Goal: Information Seeking & Learning: Learn about a topic

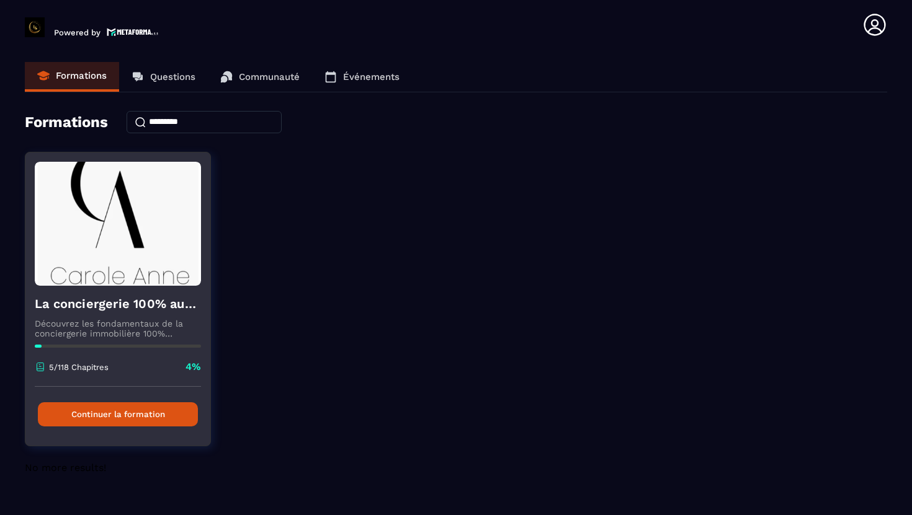
click at [117, 413] on button "Continuer la formation" at bounding box center [118, 414] width 160 height 24
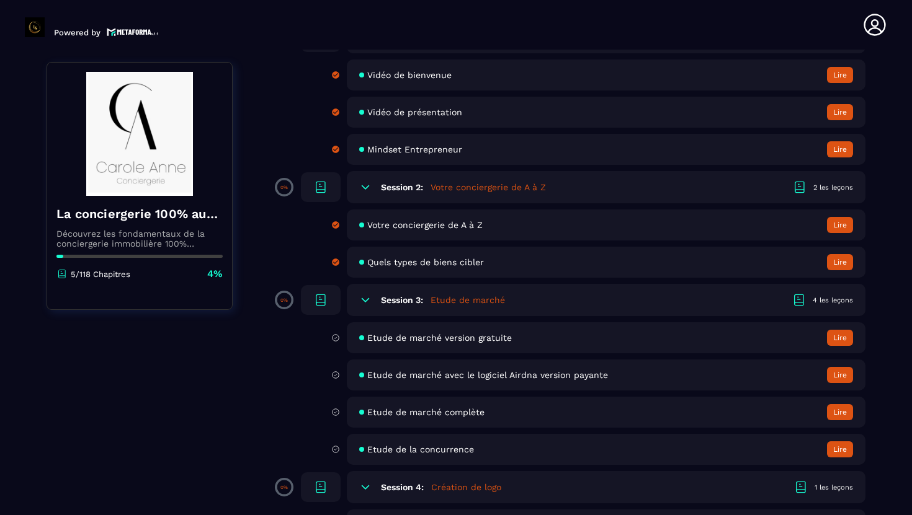
scroll to position [170, 0]
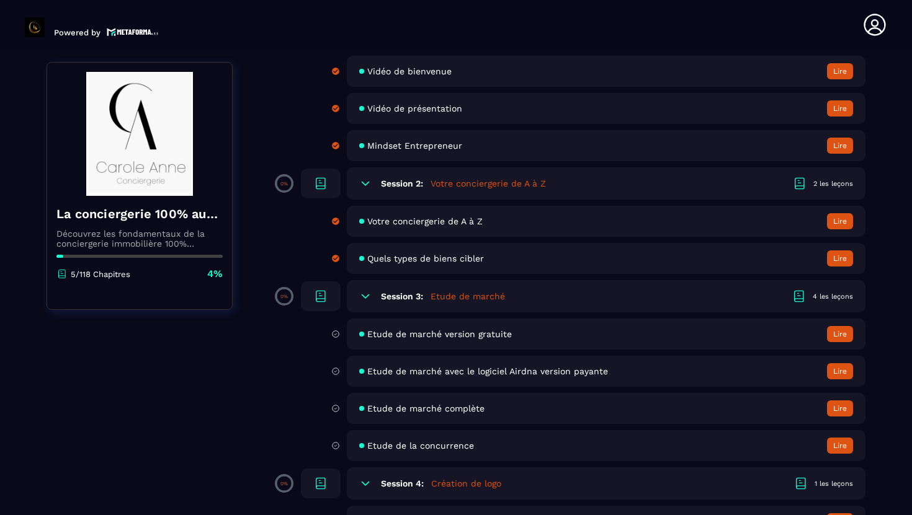
click at [403, 335] on span "Etude de marché version gratuite" at bounding box center [439, 334] width 144 height 10
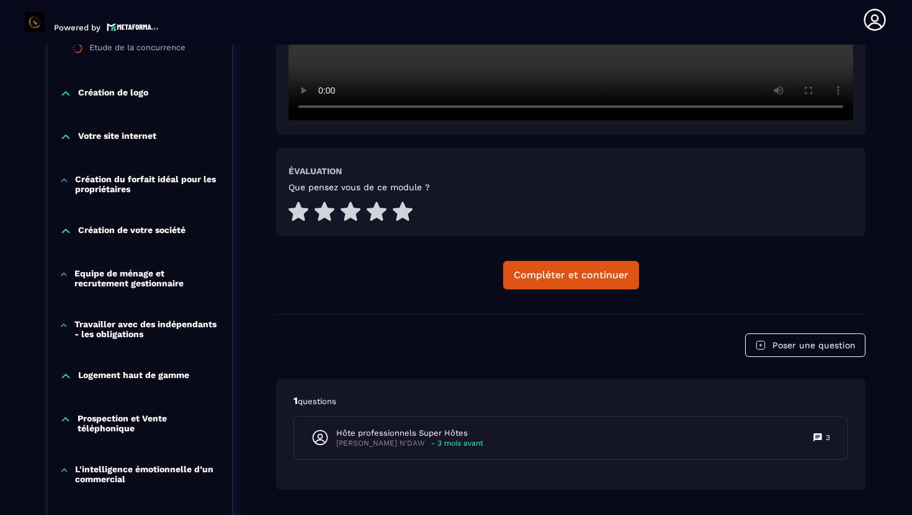
scroll to position [574, 0]
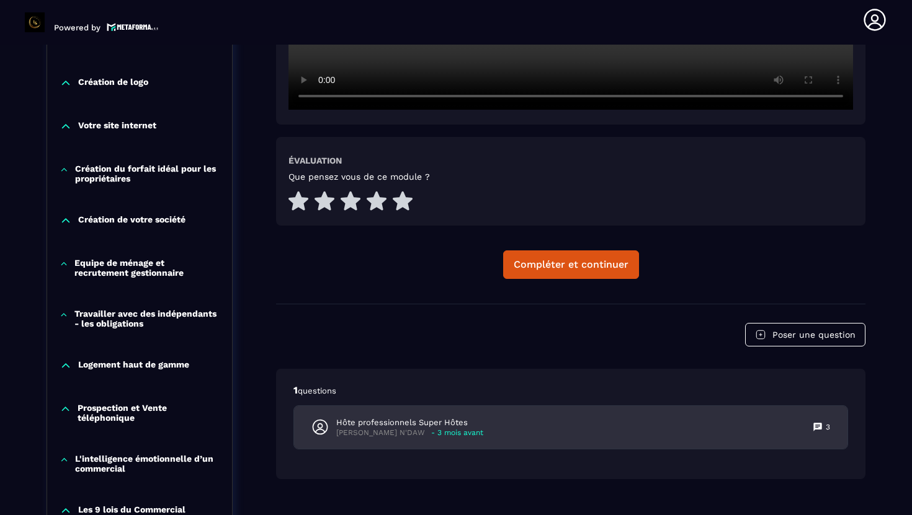
click at [413, 427] on p "Hôte professionnels Super Hôtes" at bounding box center [409, 422] width 147 height 11
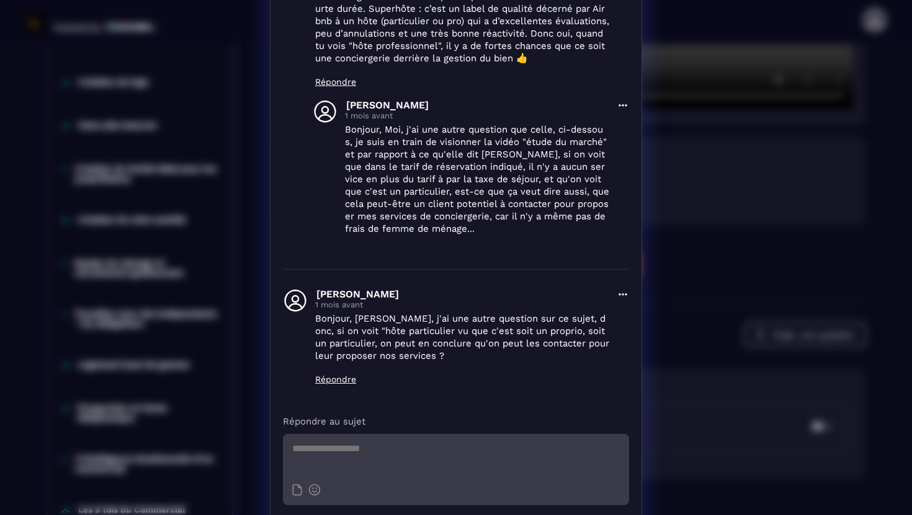
scroll to position [276, 0]
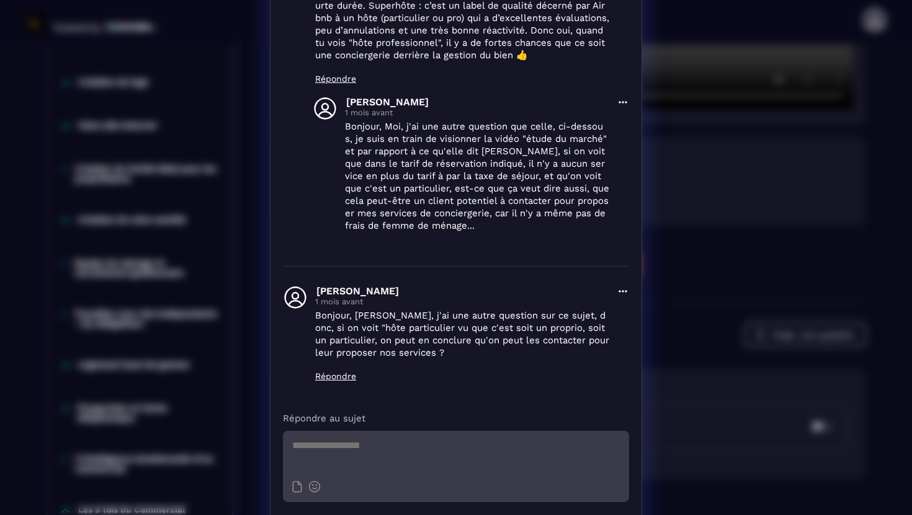
click at [336, 380] on p "Répondre" at bounding box center [462, 376] width 294 height 10
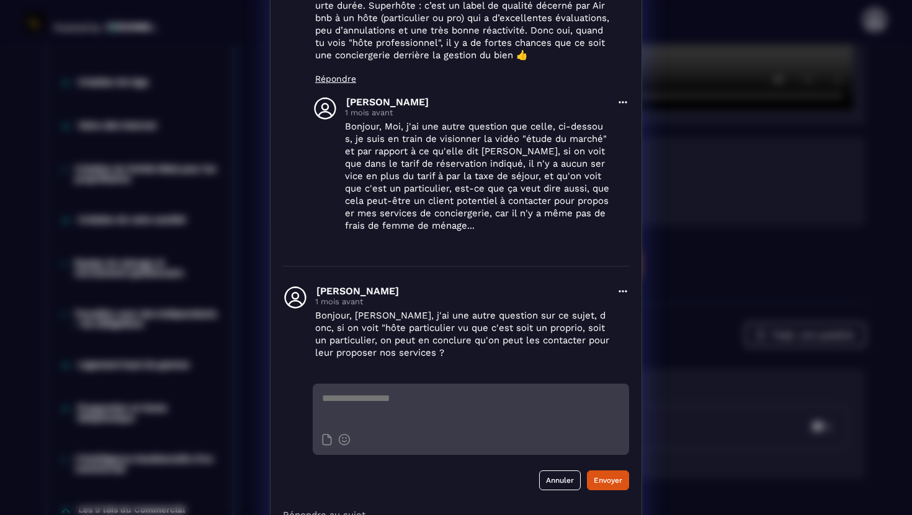
click at [305, 389] on div "Annuler Envoyer" at bounding box center [456, 437] width 346 height 107
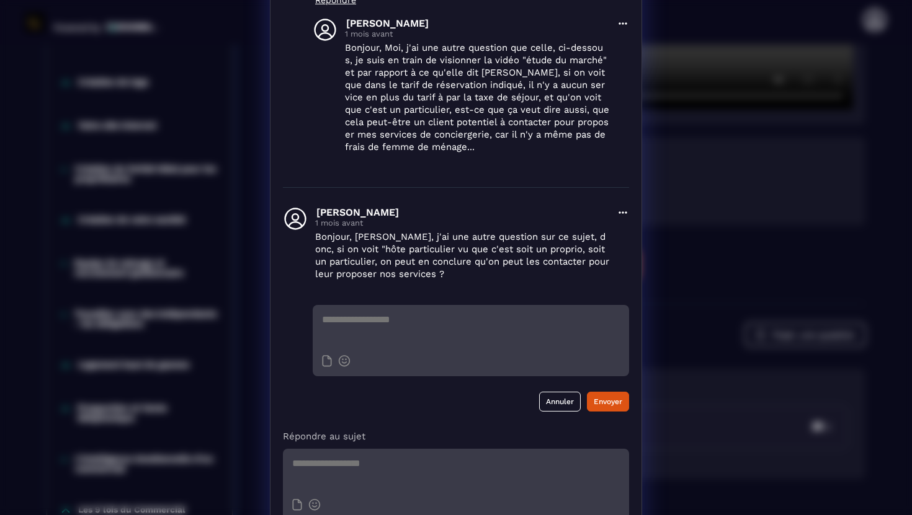
scroll to position [412, 0]
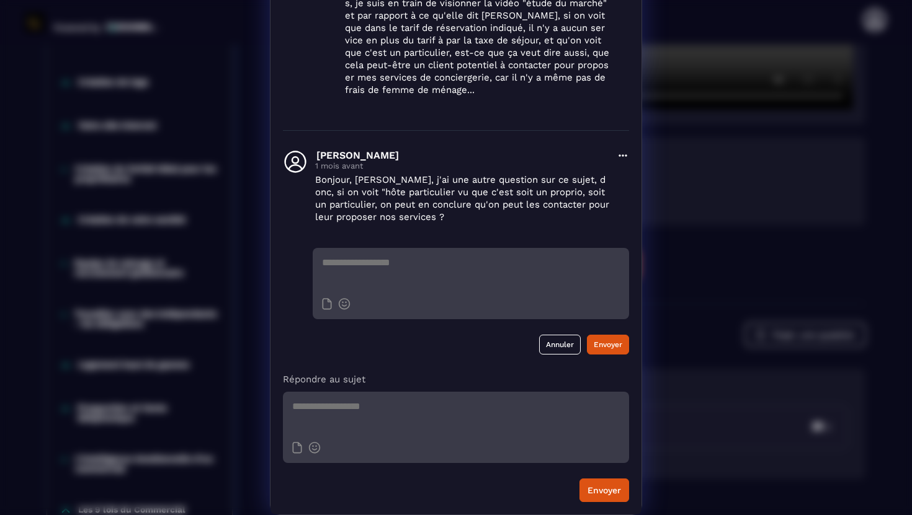
click at [218, 164] on div "Détails des questions [PERSON_NAME] N'DAW [DATE] Supprimer Hôte professionnels …" at bounding box center [456, 51] width 912 height 927
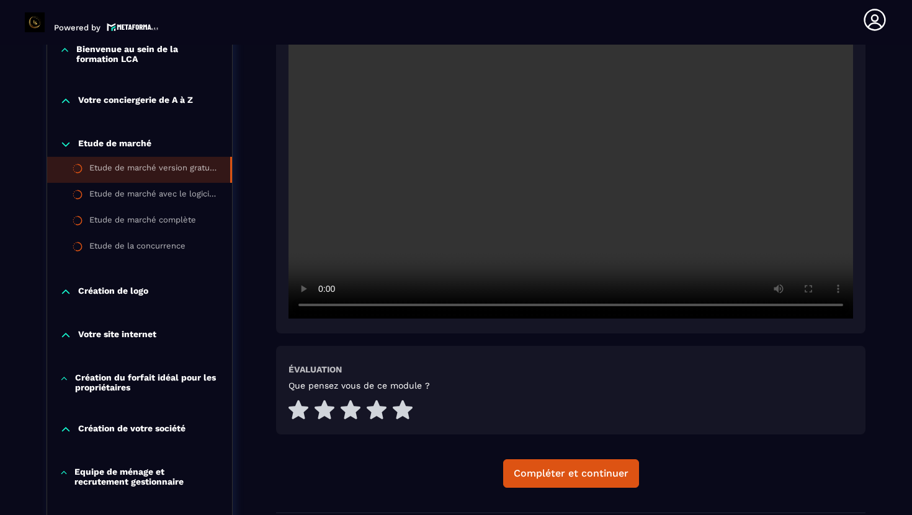
scroll to position [360, 0]
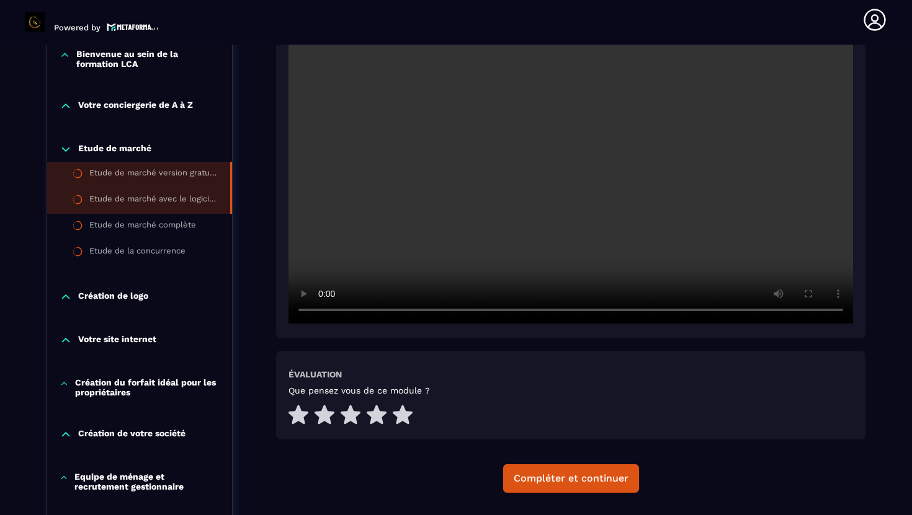
click at [144, 209] on li "Etude de marché avec le logiciel Airdna version payante" at bounding box center [139, 201] width 185 height 26
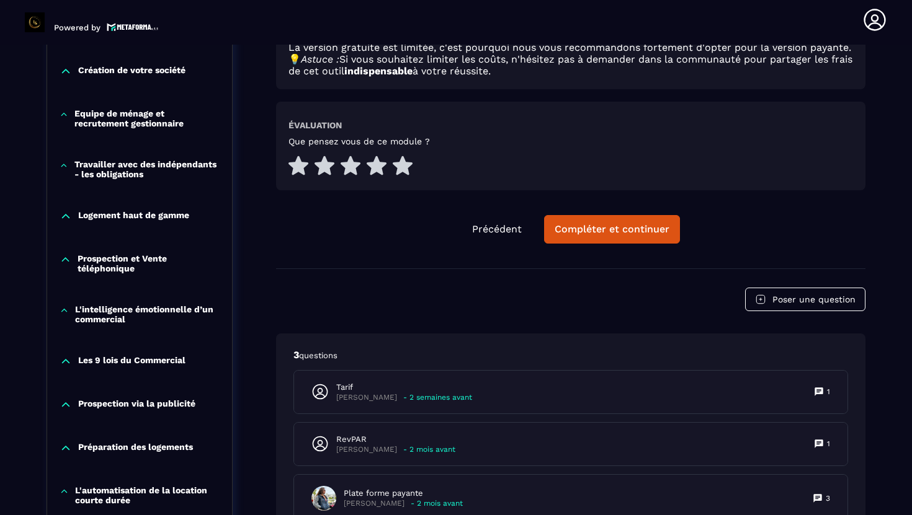
scroll to position [727, 0]
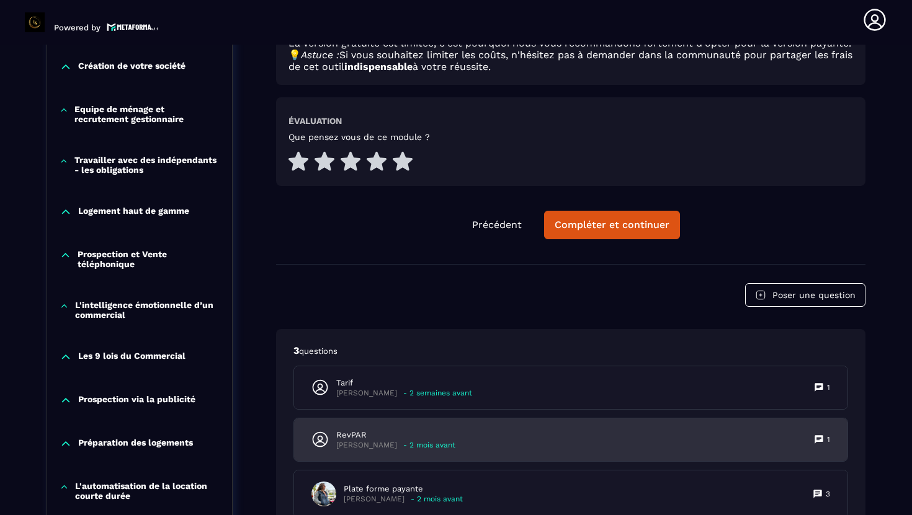
click at [356, 447] on p "[PERSON_NAME]" at bounding box center [366, 445] width 61 height 9
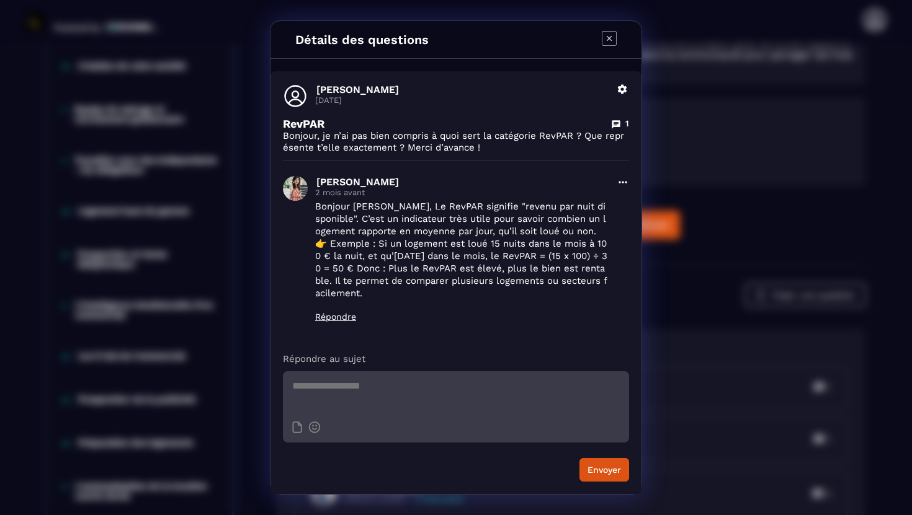
click at [238, 291] on div "Détails des questions [PERSON_NAME] [DATE] Supprimer RevPAR 1 Bonjour, je n’ai …" at bounding box center [456, 257] width 912 height 515
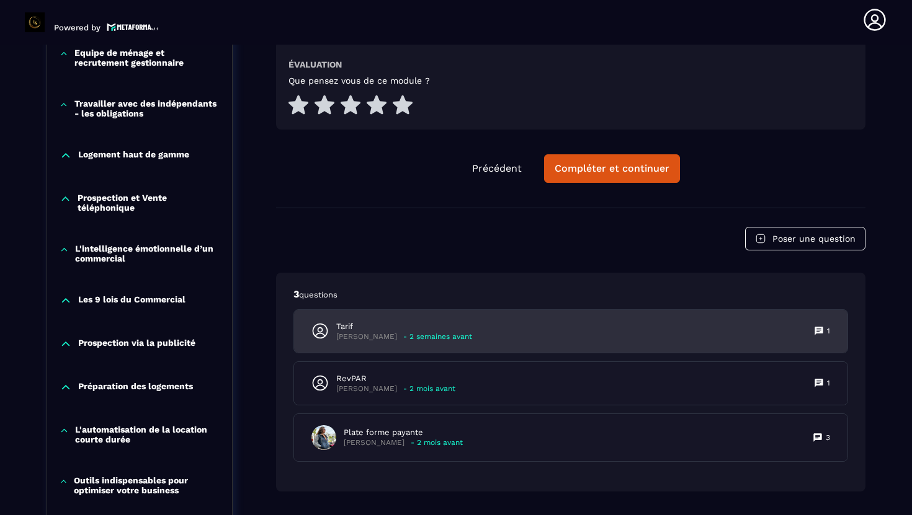
scroll to position [796, 0]
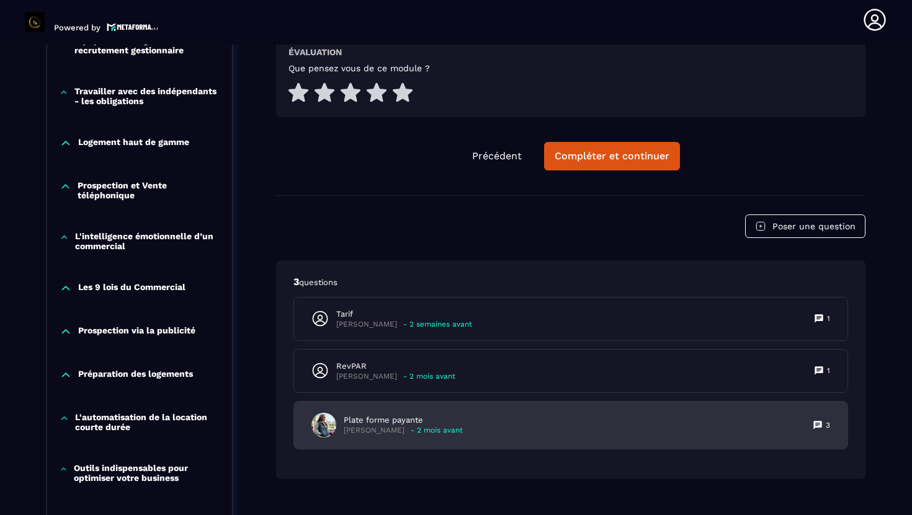
click at [385, 426] on p "Plate forme payante" at bounding box center [403, 420] width 119 height 11
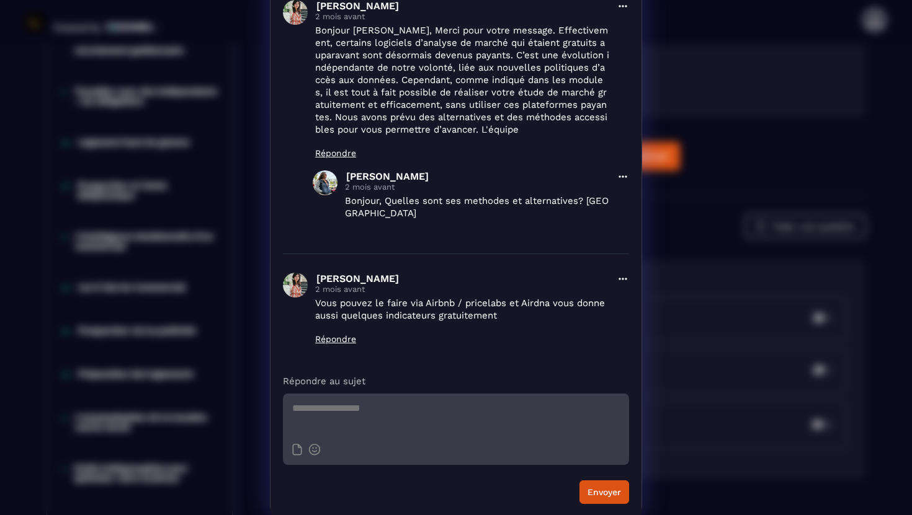
scroll to position [179, 0]
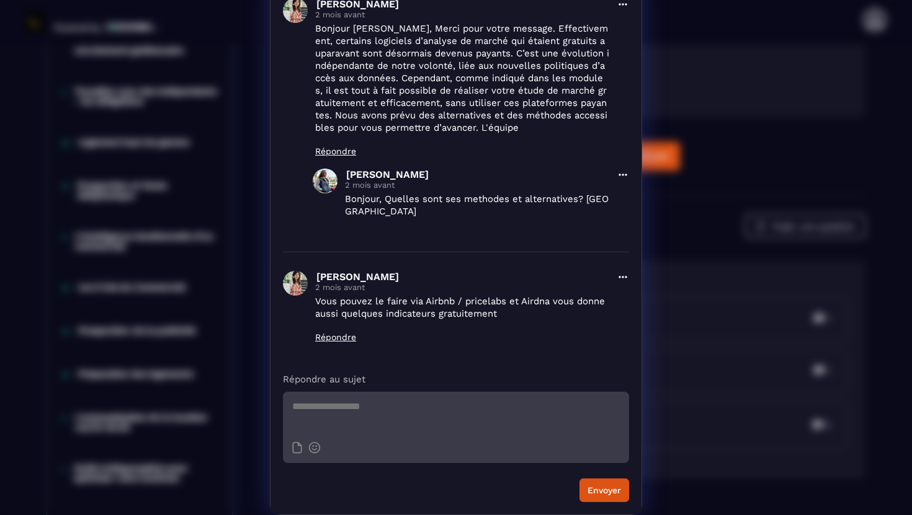
click at [236, 349] on div "Détails des questions [PERSON_NAME] [DATE] Supprimer Plate forme payante 3 Je s…" at bounding box center [456, 168] width 912 height 694
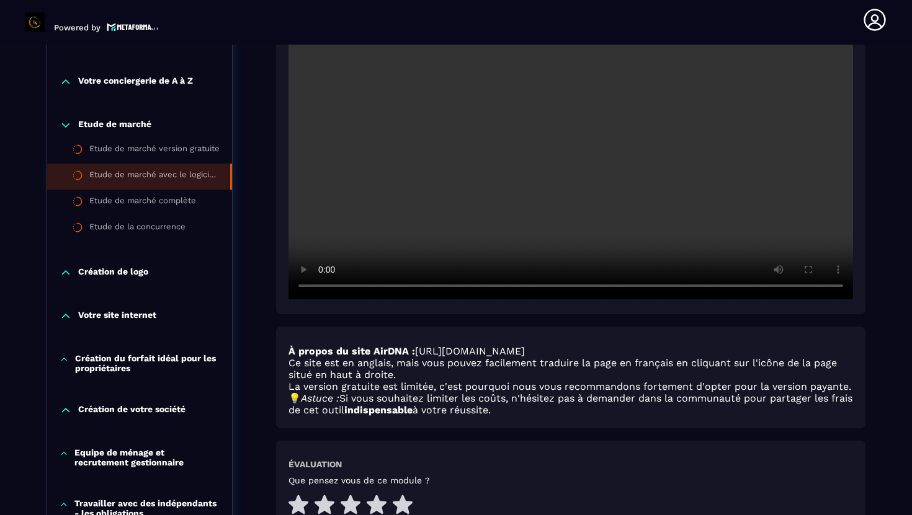
scroll to position [377, 0]
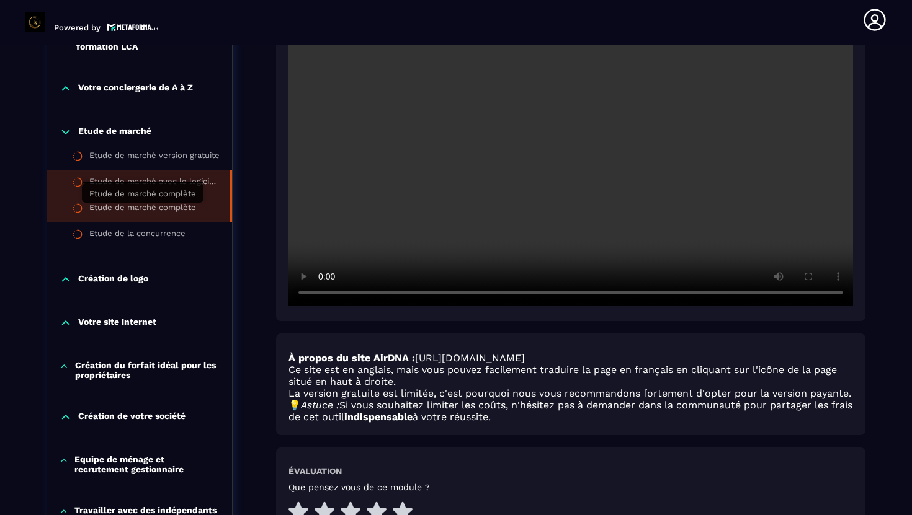
click at [174, 210] on div "Etude de marché complète" at bounding box center [142, 210] width 107 height 14
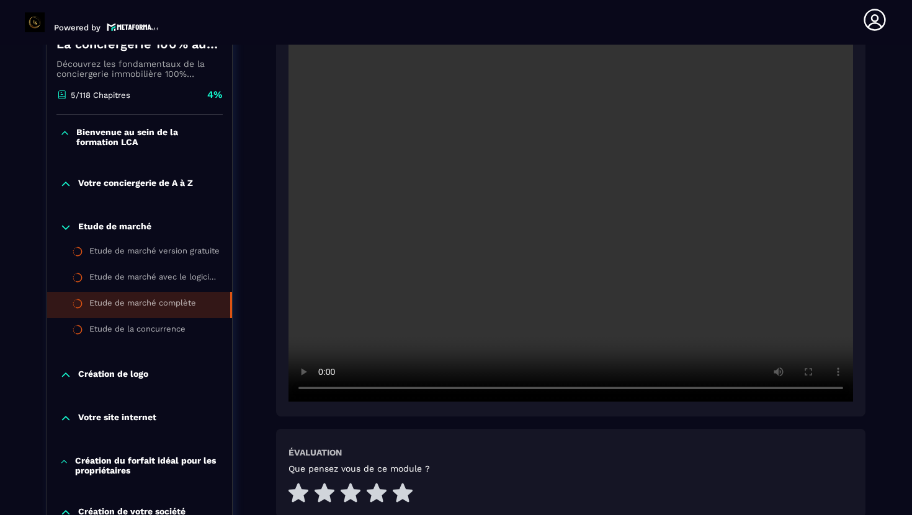
scroll to position [286, 0]
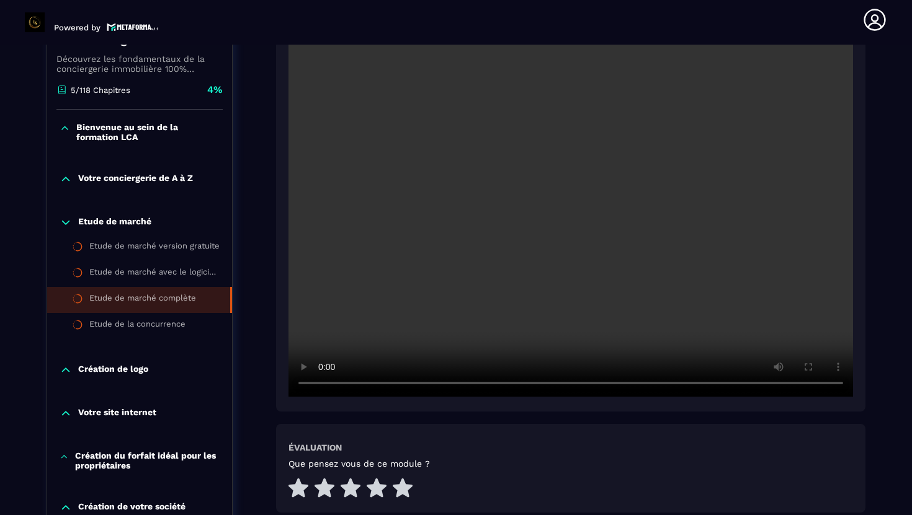
click at [192, 352] on div "Etude de marché Etude de marché version gratuite Etude de marché avec le logici…" at bounding box center [139, 278] width 185 height 148
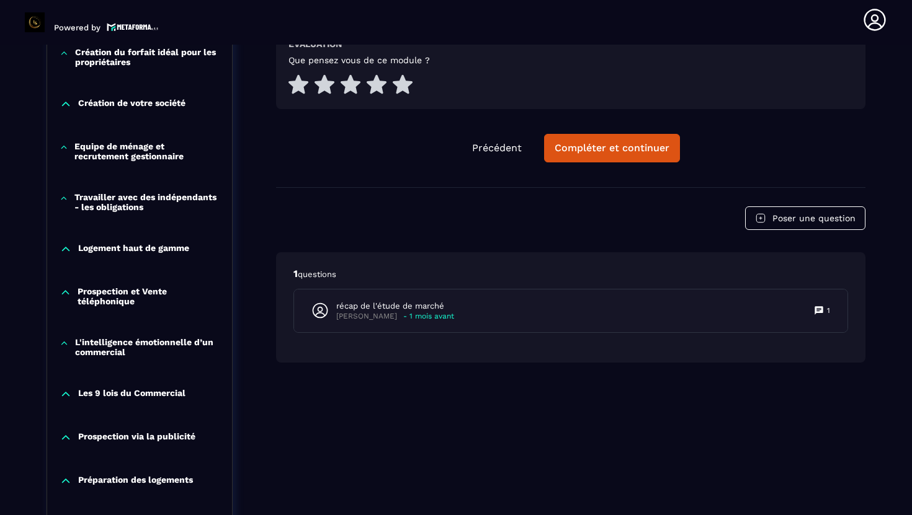
scroll to position [691, 0]
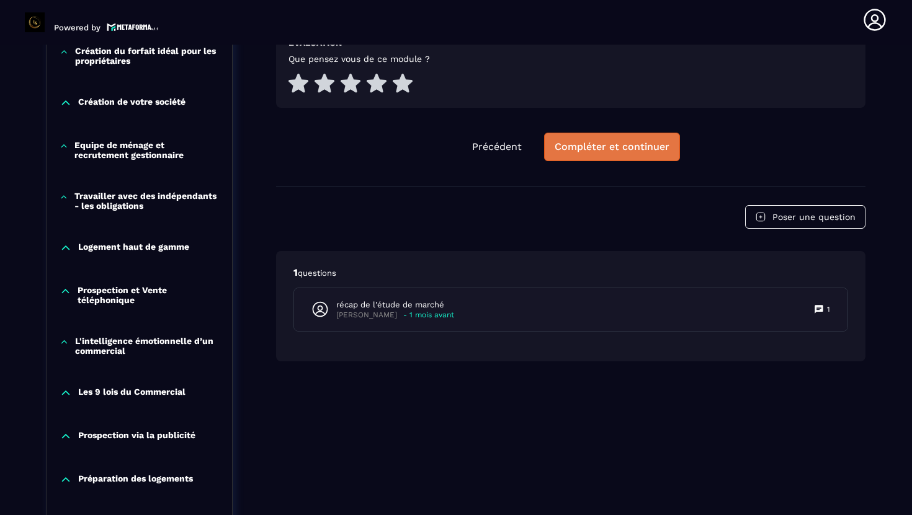
click at [608, 155] on button "Compléter et continuer" at bounding box center [612, 147] width 136 height 29
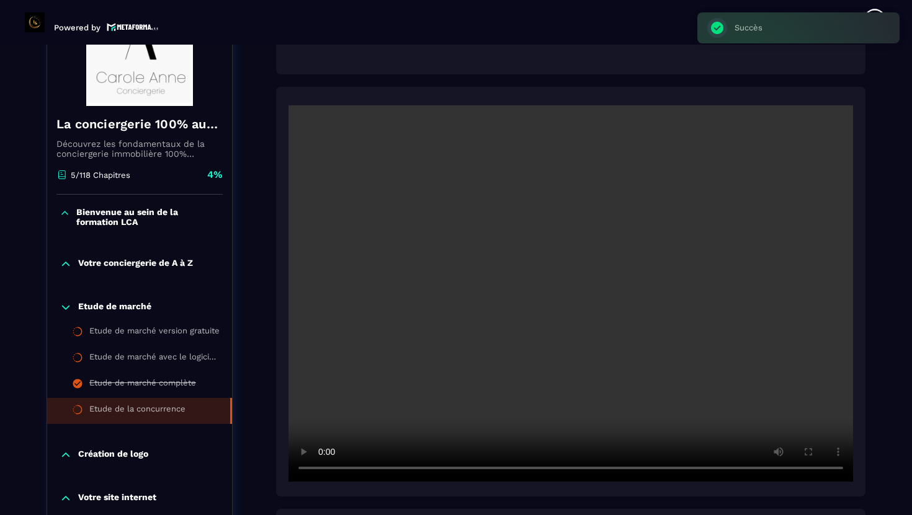
scroll to position [201, 0]
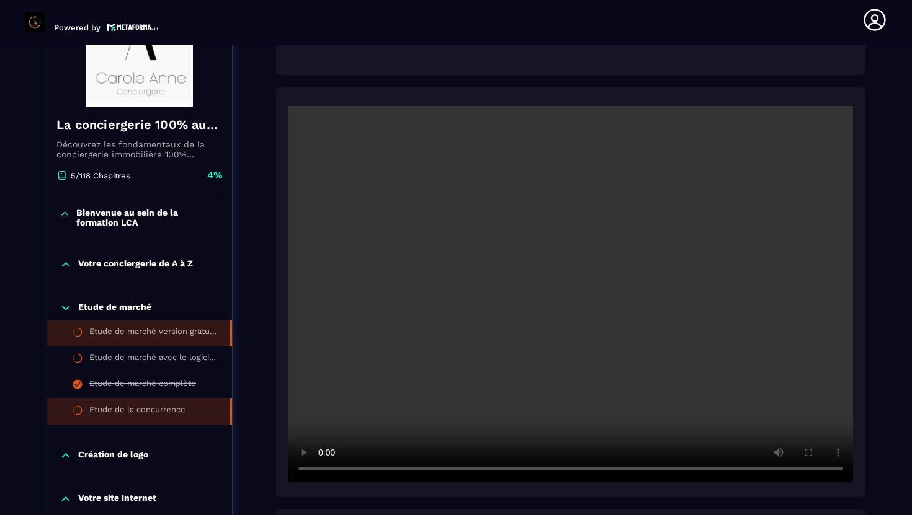
click at [157, 331] on div "Etude de marché version gratuite" at bounding box center [153, 334] width 128 height 14
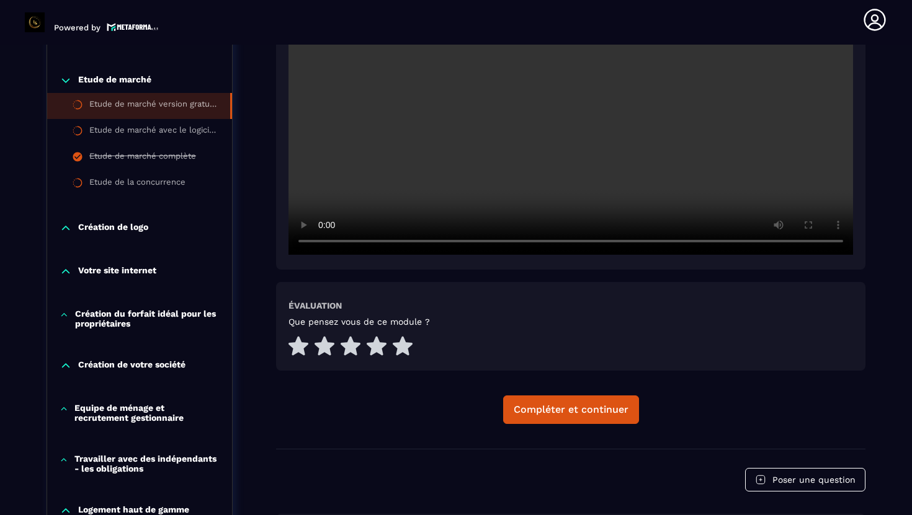
scroll to position [432, 0]
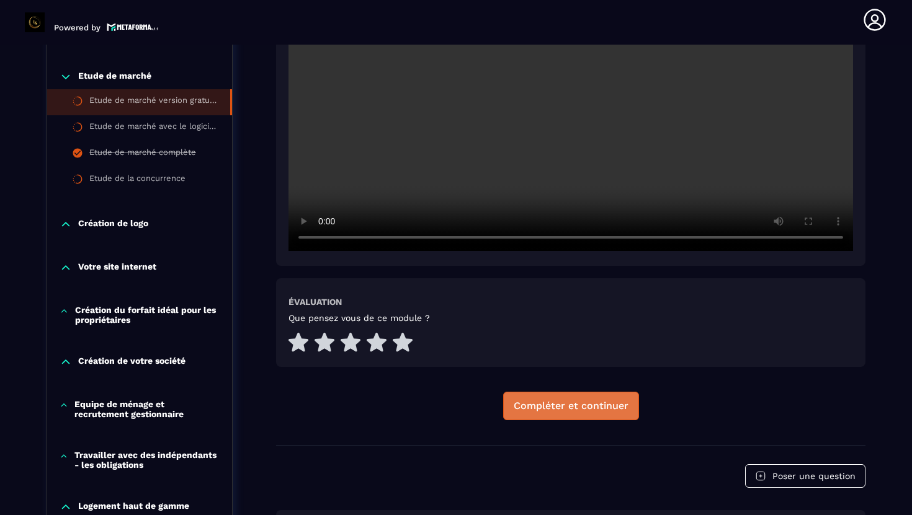
click at [565, 410] on div "Compléter et continuer" at bounding box center [570, 406] width 115 height 12
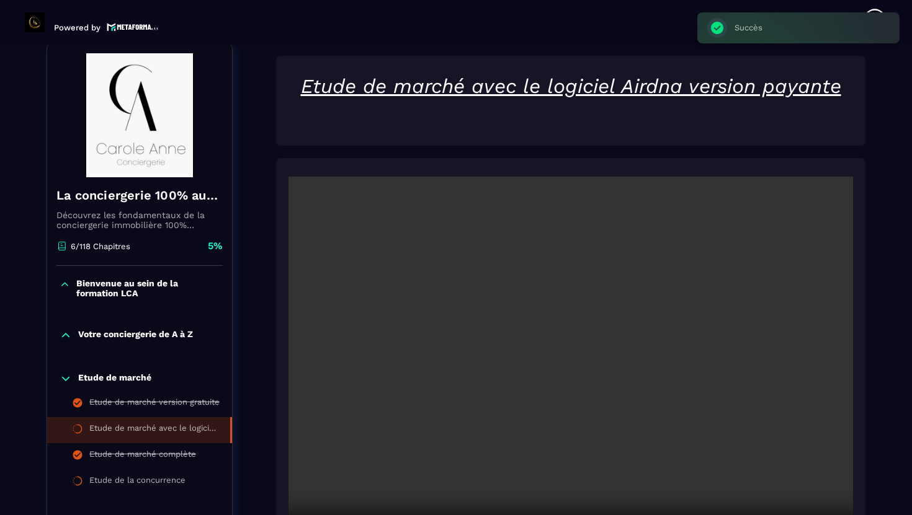
scroll to position [129, 0]
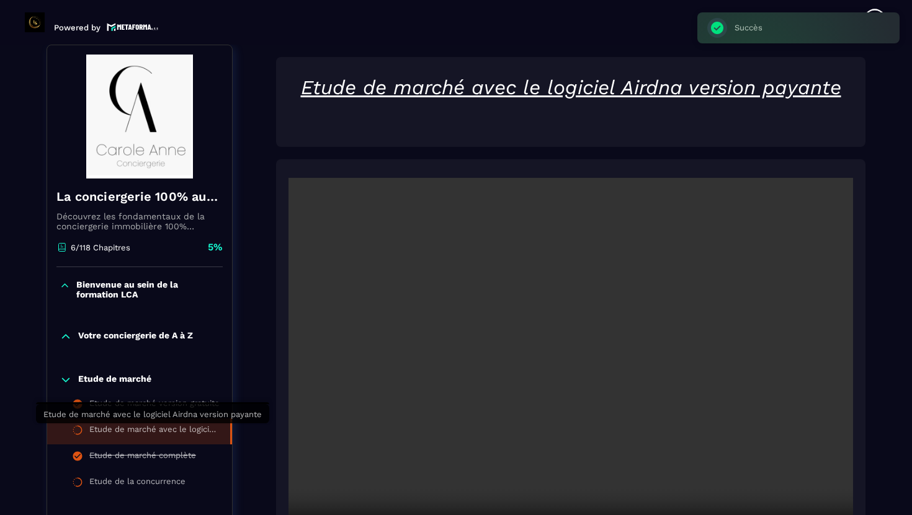
click at [170, 433] on div "Etude de marché avec le logiciel Airdna version payante" at bounding box center [153, 432] width 128 height 14
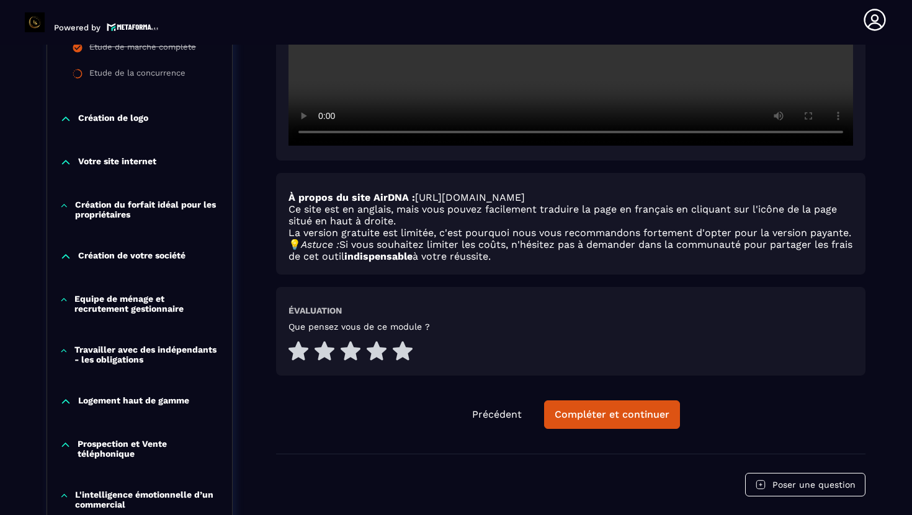
scroll to position [568, 0]
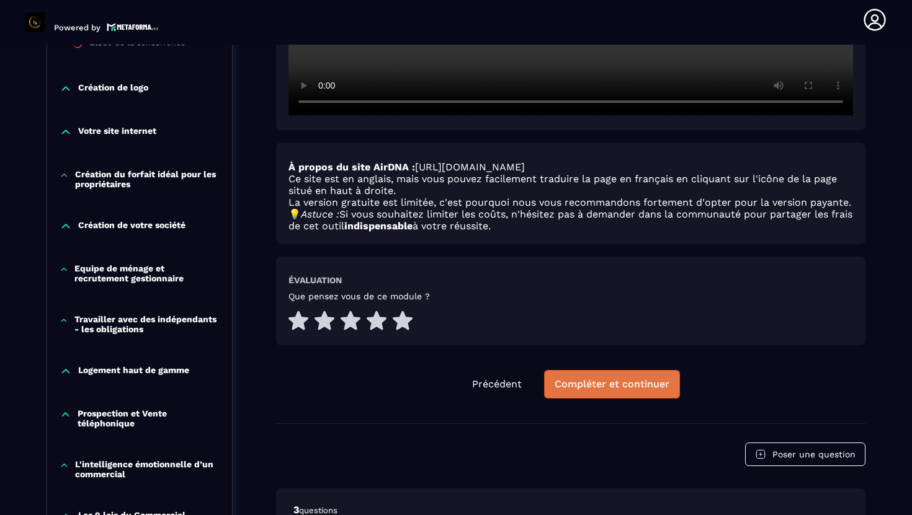
click at [601, 391] on div "Compléter et continuer" at bounding box center [611, 384] width 115 height 12
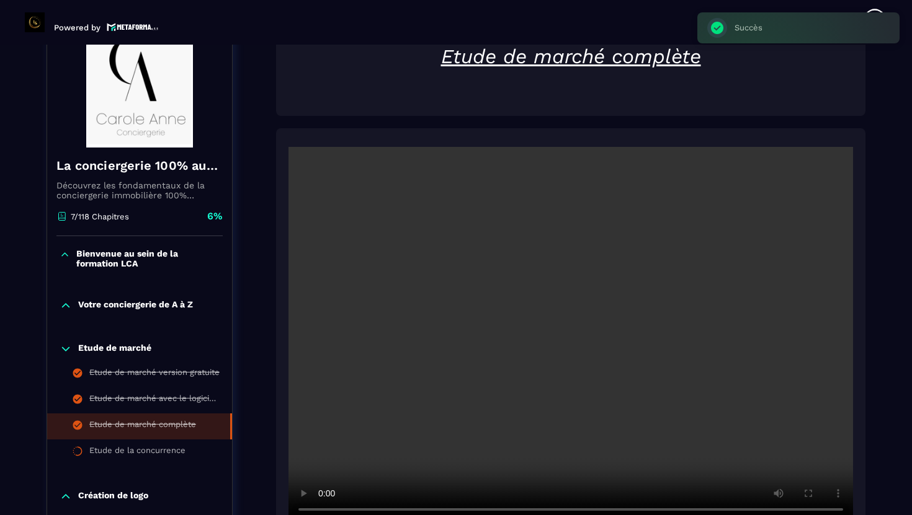
scroll to position [180, 0]
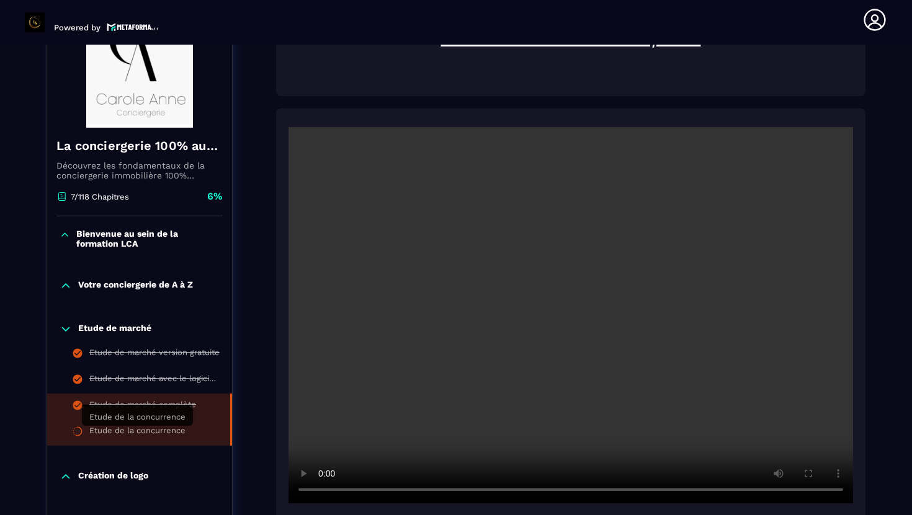
click at [155, 430] on div "Etude de la concurrence" at bounding box center [137, 433] width 96 height 14
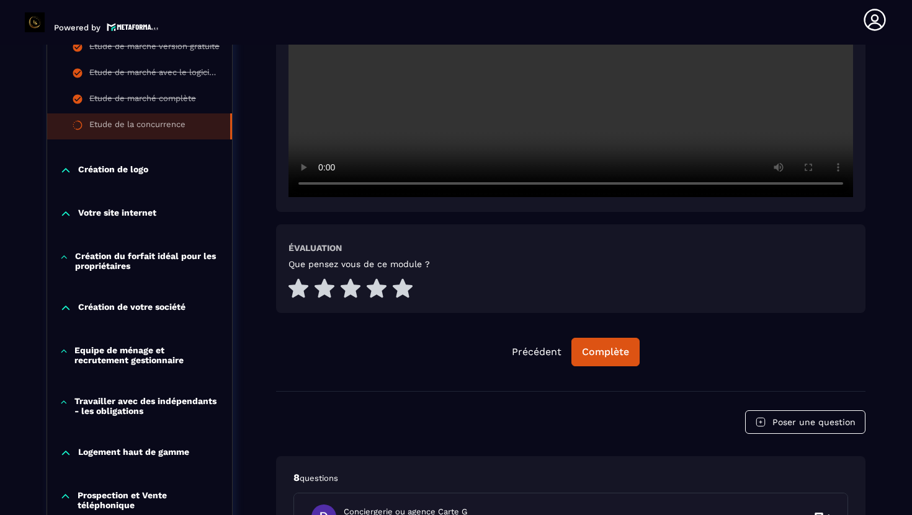
scroll to position [500, 0]
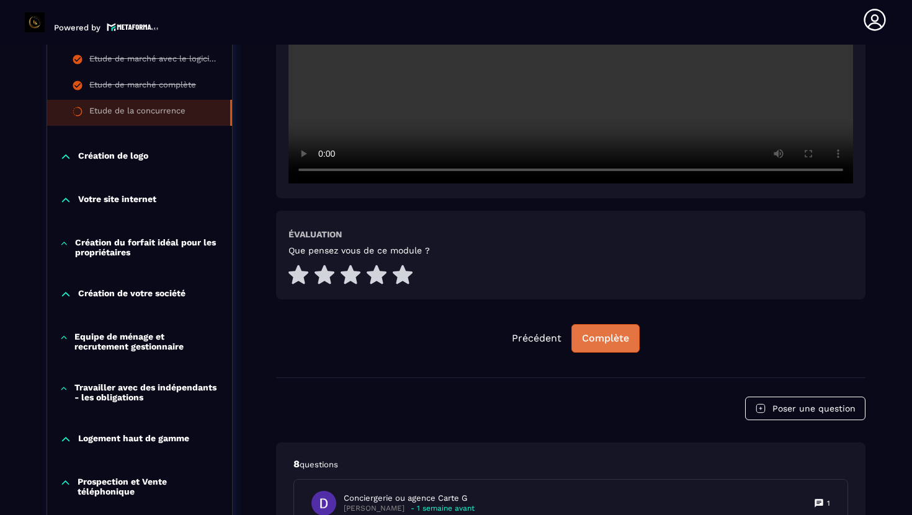
click at [619, 345] on div "Complète" at bounding box center [605, 338] width 47 height 12
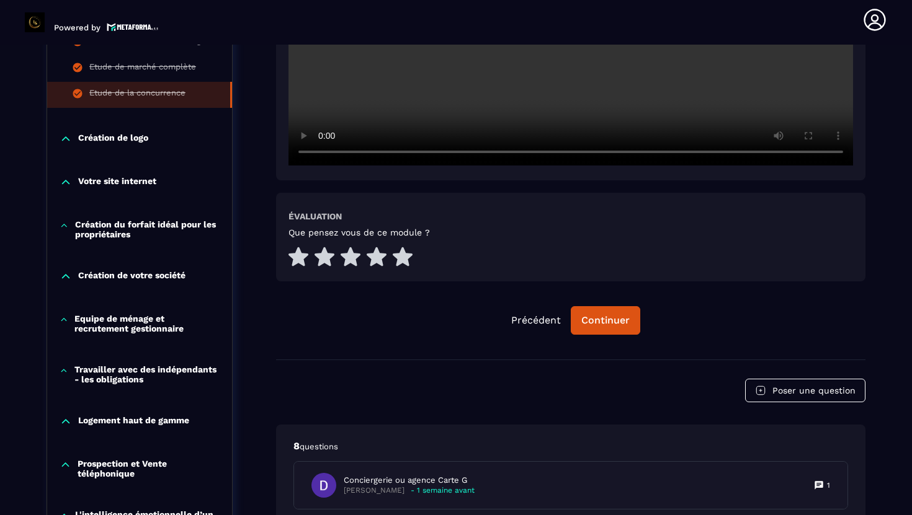
scroll to position [521, 0]
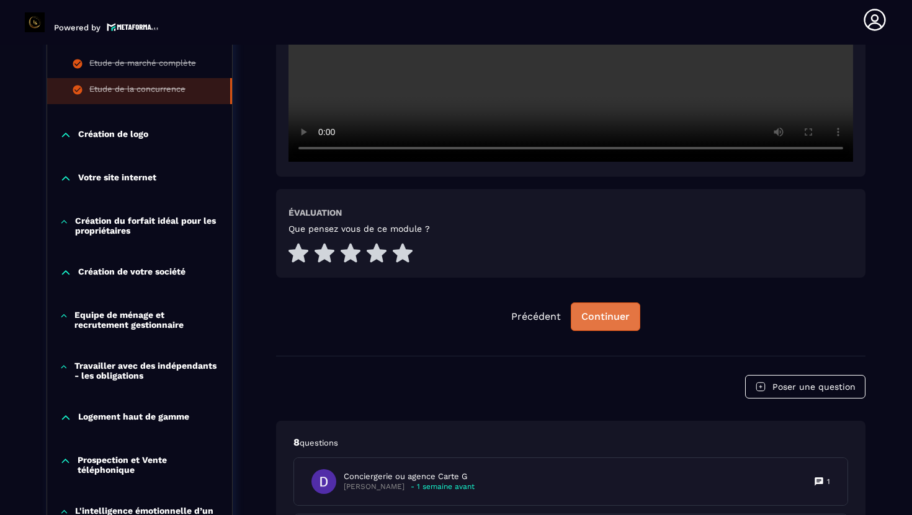
click at [631, 311] on button "Continuer" at bounding box center [604, 317] width 69 height 29
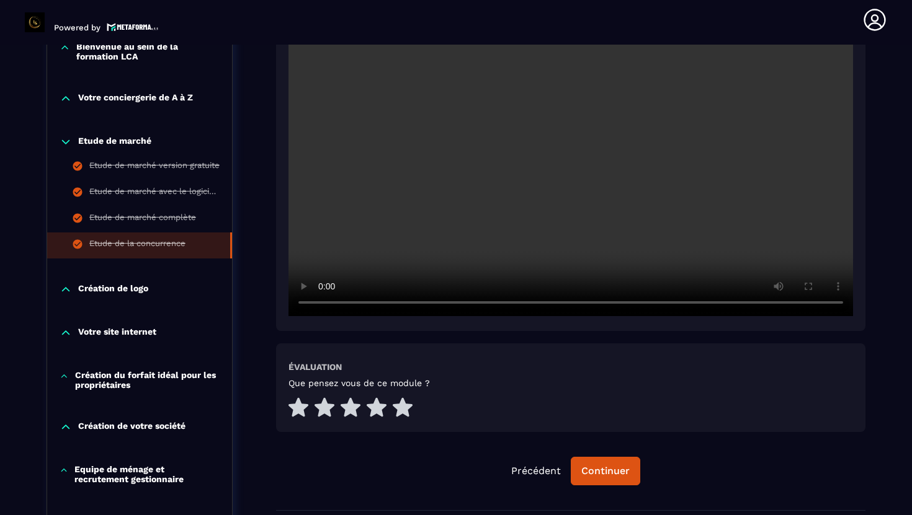
scroll to position [399, 0]
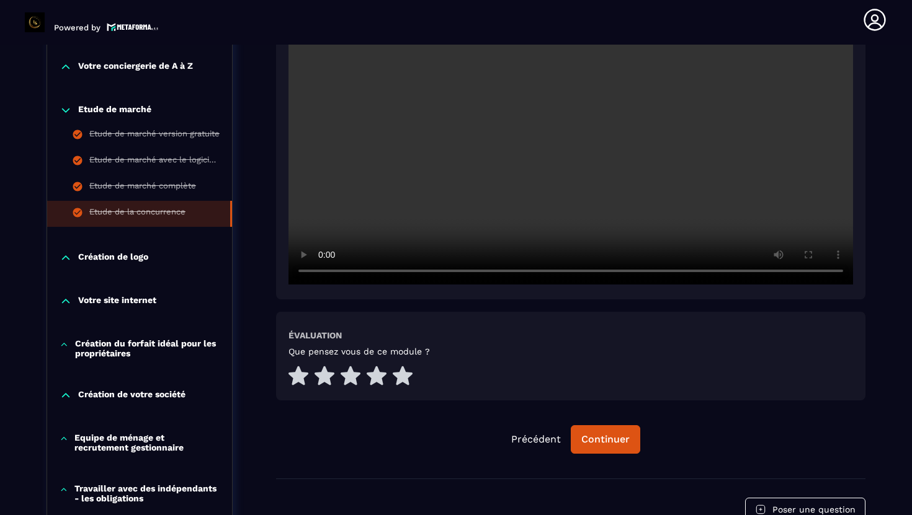
click at [159, 254] on div "Création de logo" at bounding box center [139, 258] width 185 height 12
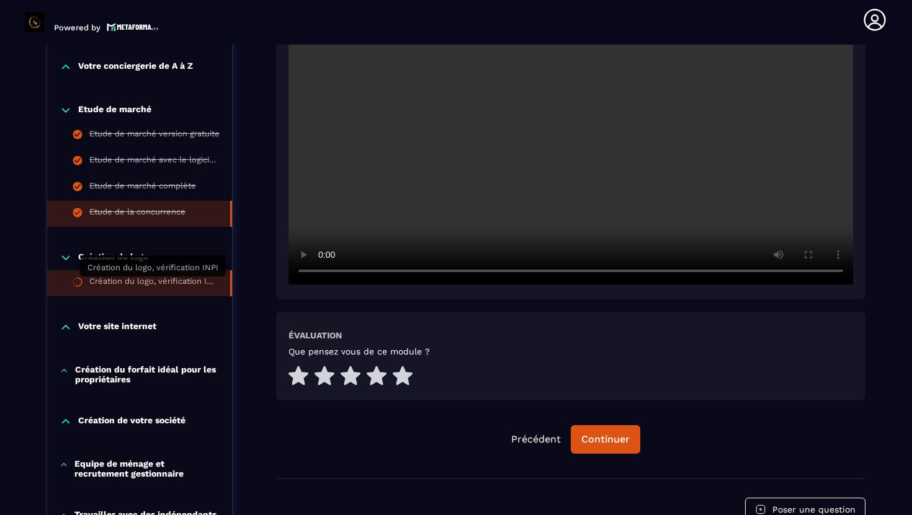
click at [161, 285] on div "Création du logo, vérification INPI" at bounding box center [153, 284] width 128 height 14
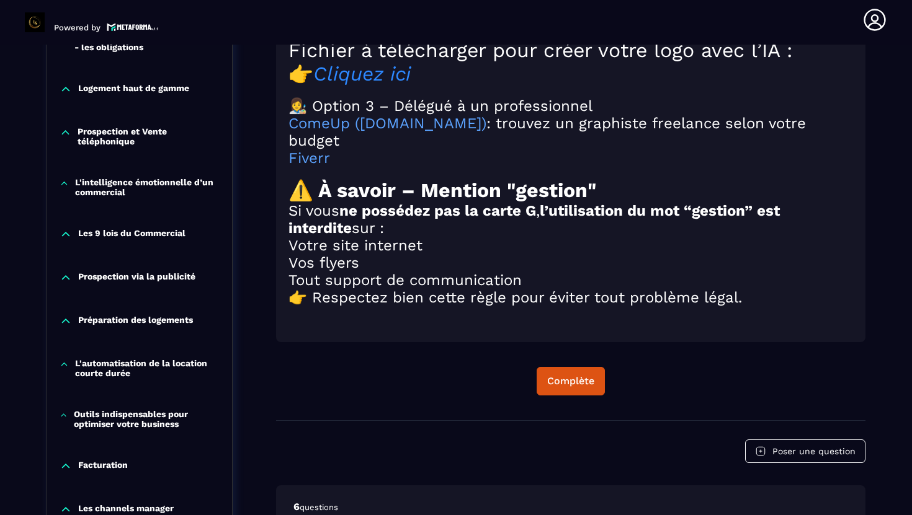
scroll to position [1457, 0]
click at [574, 395] on button "Complète" at bounding box center [570, 380] width 68 height 29
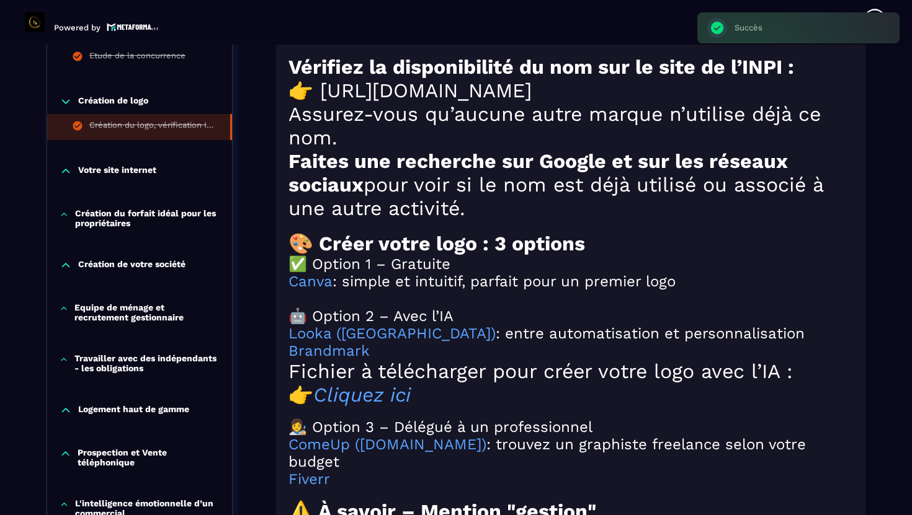
scroll to position [1036, 0]
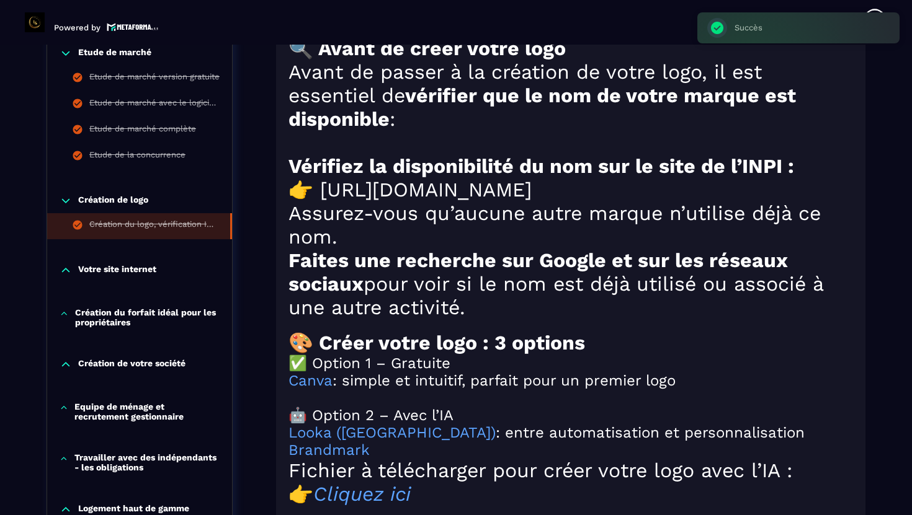
click at [155, 267] on p "Votre site internet" at bounding box center [117, 270] width 78 height 12
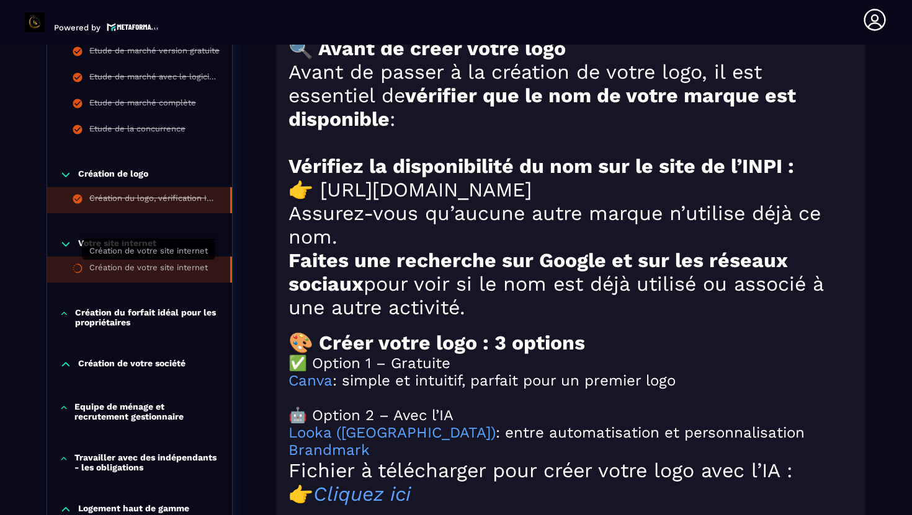
click at [149, 265] on div "Création de votre site internet" at bounding box center [148, 270] width 118 height 14
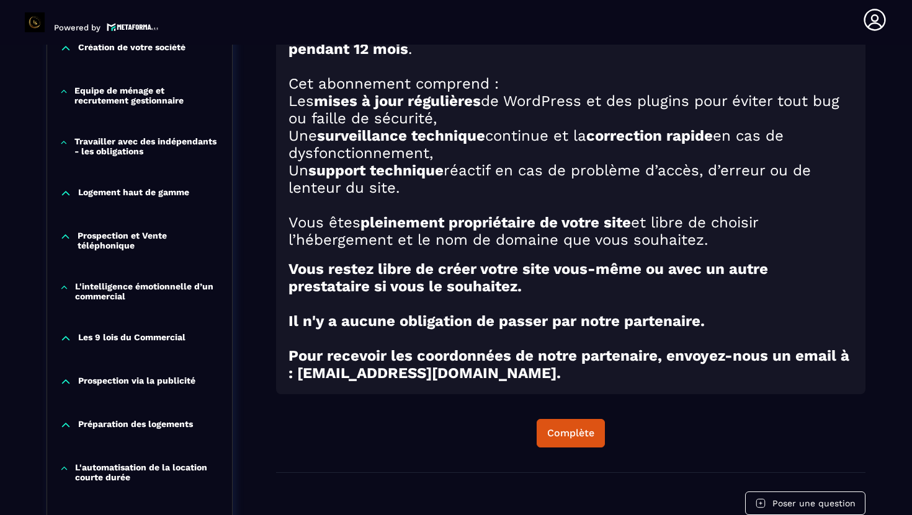
scroll to position [834, 0]
click at [570, 447] on button "Complète" at bounding box center [570, 433] width 68 height 29
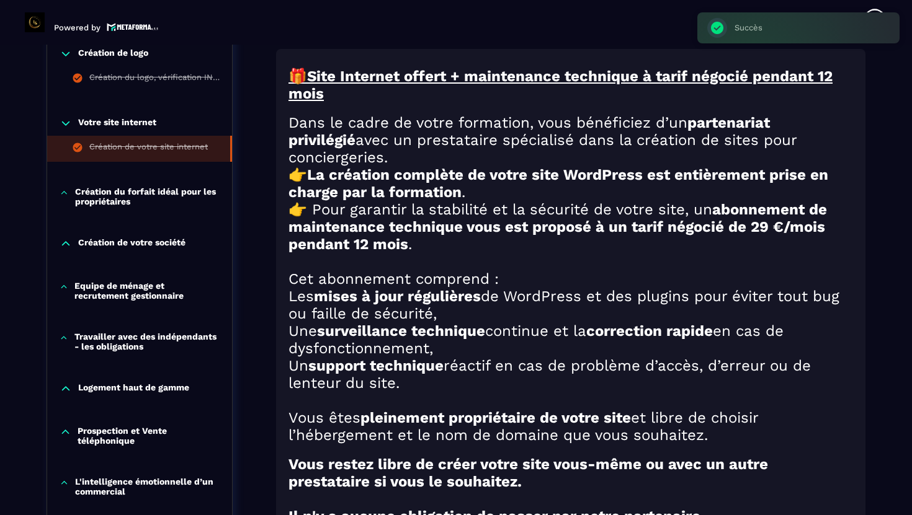
scroll to position [637, 0]
click at [162, 203] on p "Création du forfait idéal pour les propriétaires" at bounding box center [147, 197] width 144 height 20
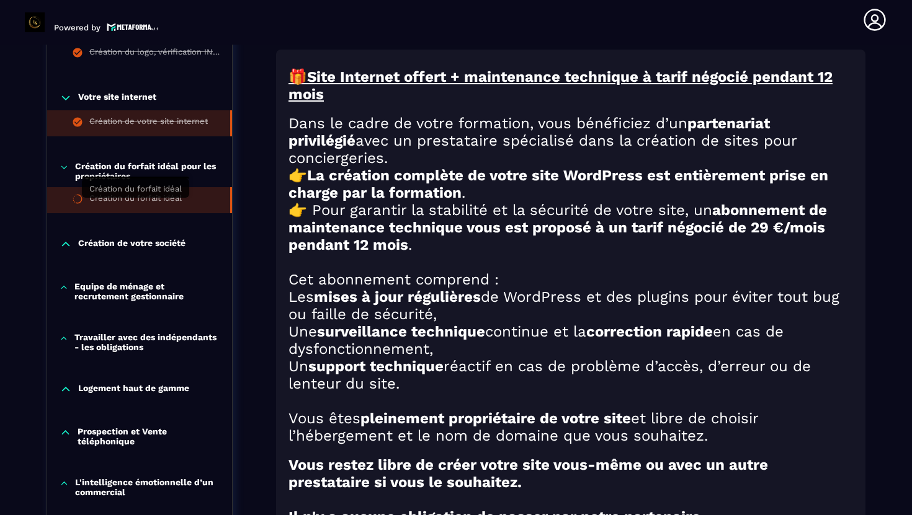
click at [167, 207] on div "Création du forfait idéal" at bounding box center [135, 200] width 92 height 14
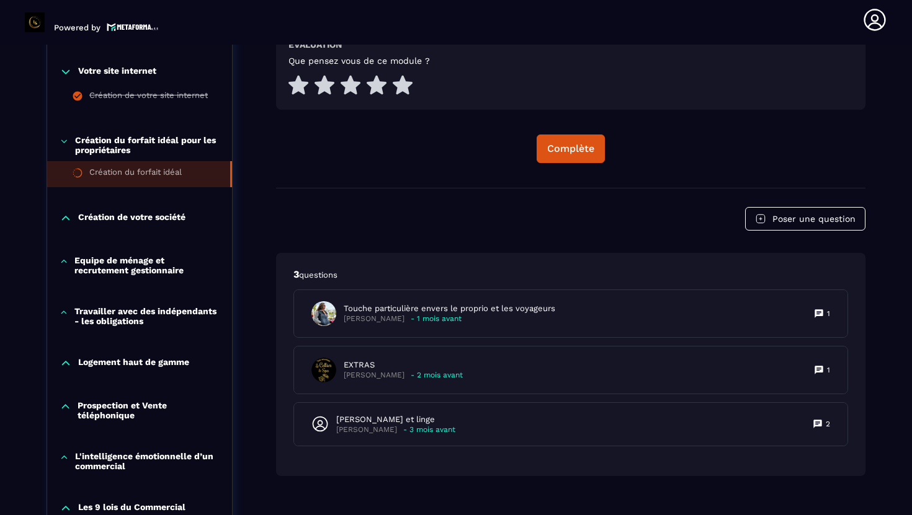
scroll to position [655, 0]
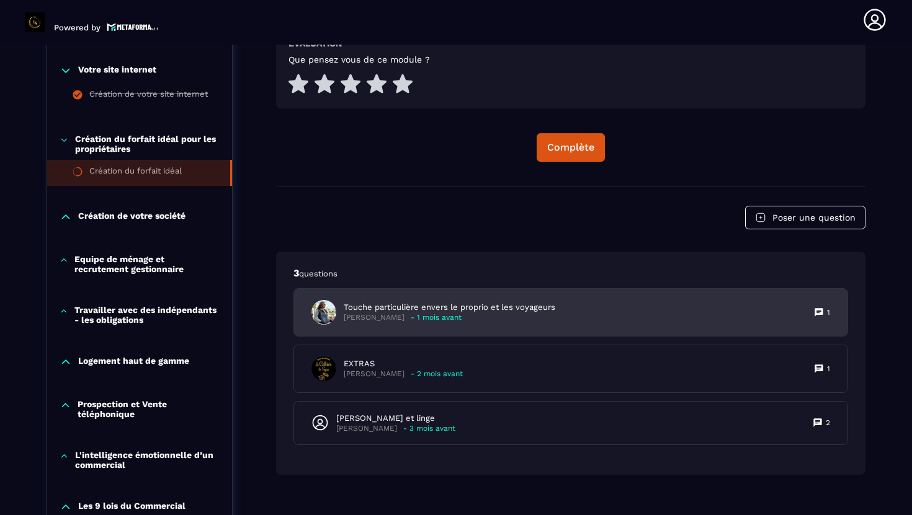
click at [397, 321] on p "[PERSON_NAME]" at bounding box center [374, 317] width 61 height 9
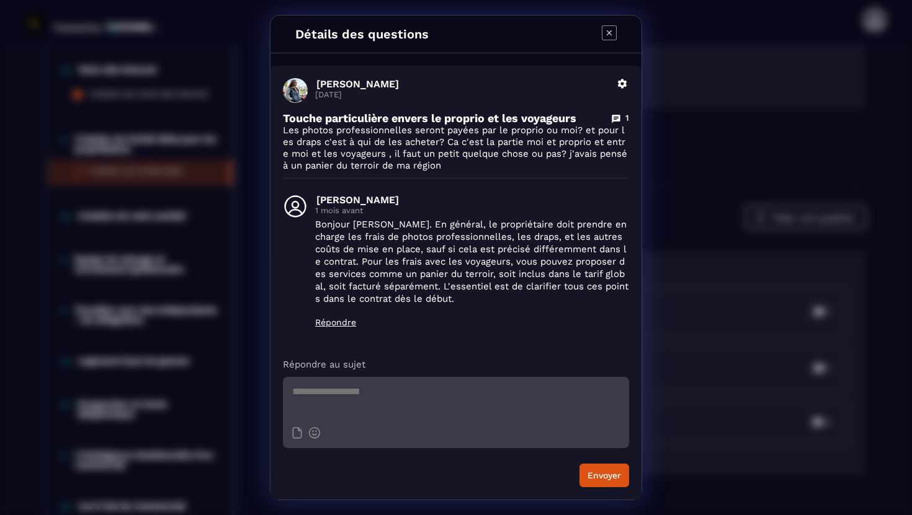
click at [205, 298] on div "Détails des questions [PERSON_NAME] [DATE] [PERSON_NAME] Touche particulière en…" at bounding box center [456, 257] width 912 height 515
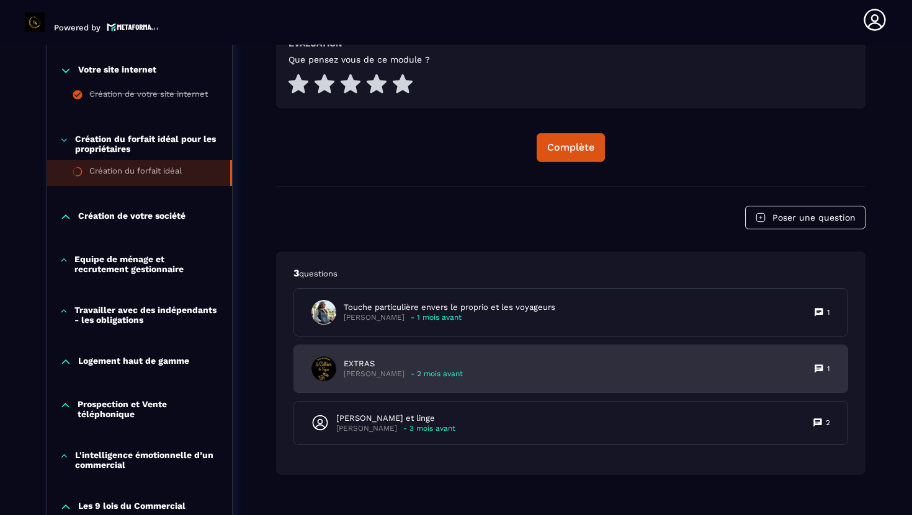
click at [351, 379] on p "[PERSON_NAME]" at bounding box center [374, 374] width 61 height 9
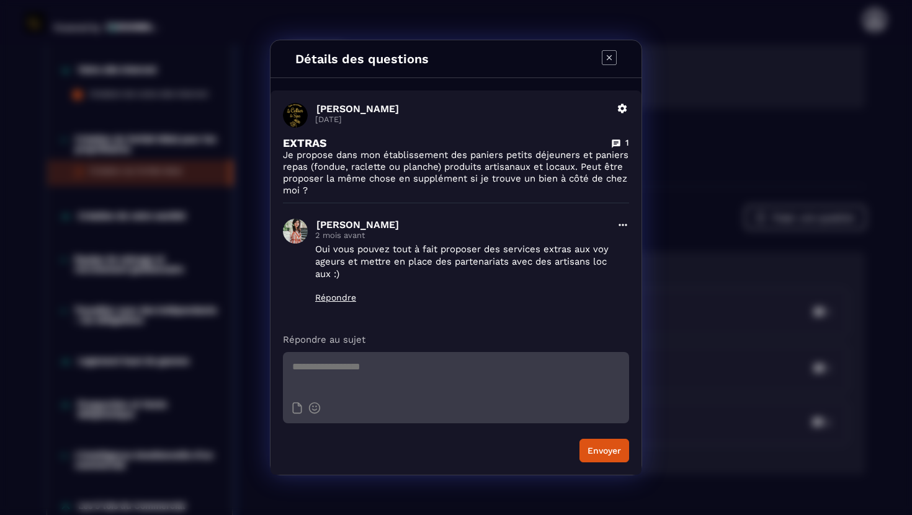
click at [242, 410] on div "Détails des questions [PERSON_NAME] [DATE] Supprimer EXTRAS 1 Je propose dans m…" at bounding box center [456, 257] width 912 height 515
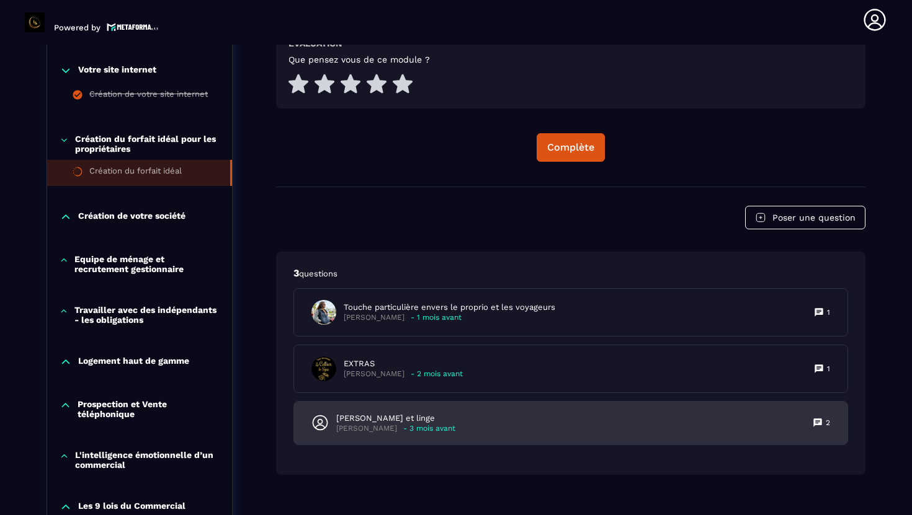
click at [340, 432] on p "[PERSON_NAME]" at bounding box center [366, 428] width 61 height 9
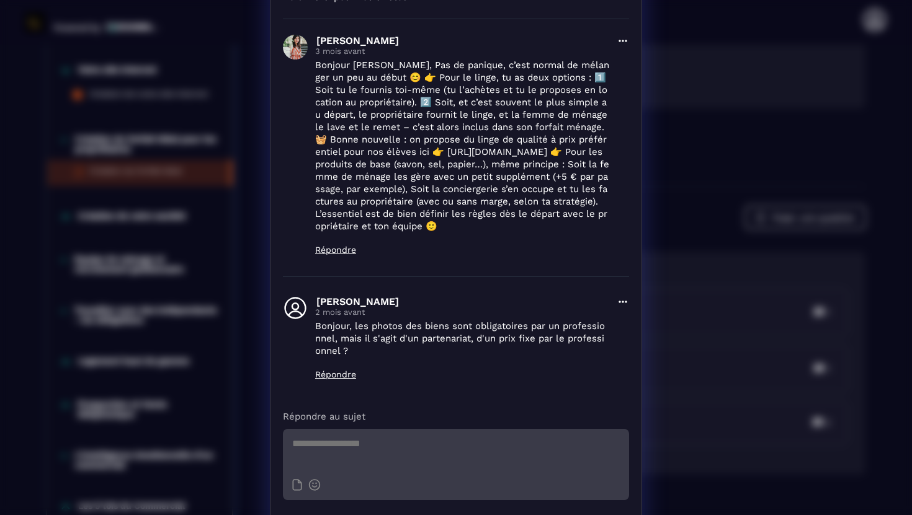
scroll to position [190, 0]
click at [254, 347] on div "Détails des questions [PERSON_NAME] [DATE] Supprimer [PERSON_NAME] et linge 2 B…" at bounding box center [456, 181] width 912 height 742
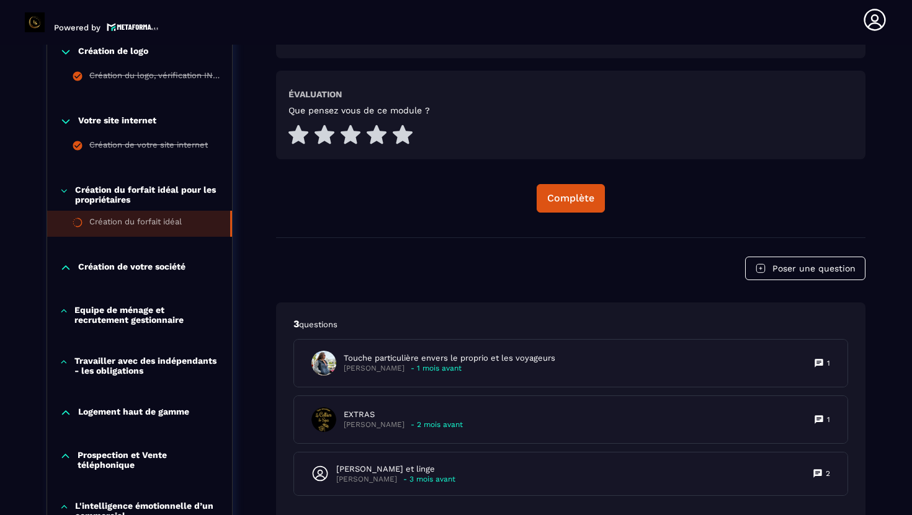
scroll to position [616, 0]
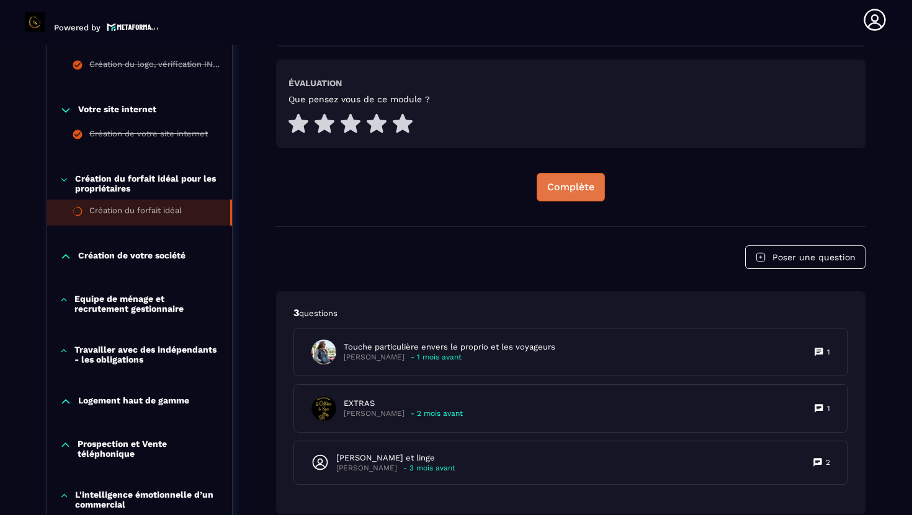
click at [579, 198] on button "Complète" at bounding box center [570, 187] width 68 height 29
